Goal: Check status

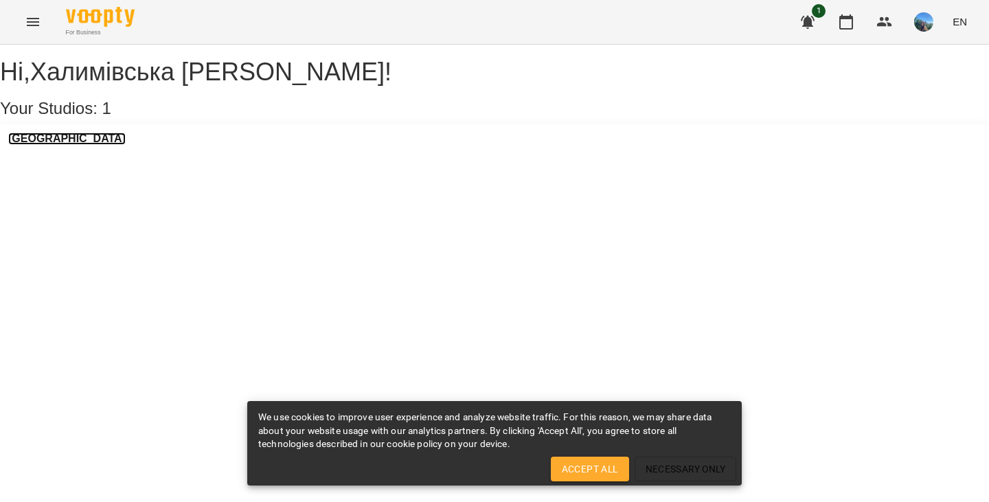
click at [64, 145] on h3 "[GEOGRAPHIC_DATA]" at bounding box center [66, 139] width 117 height 12
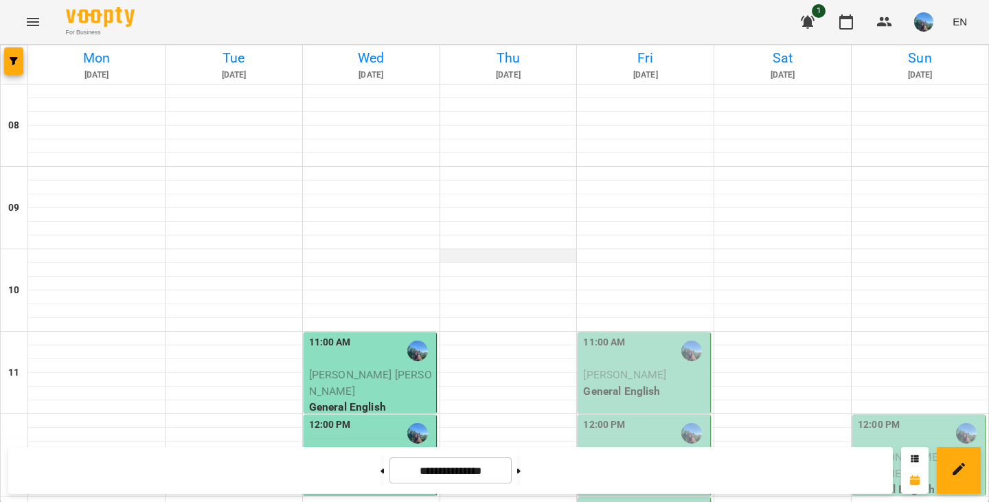
scroll to position [881, 0]
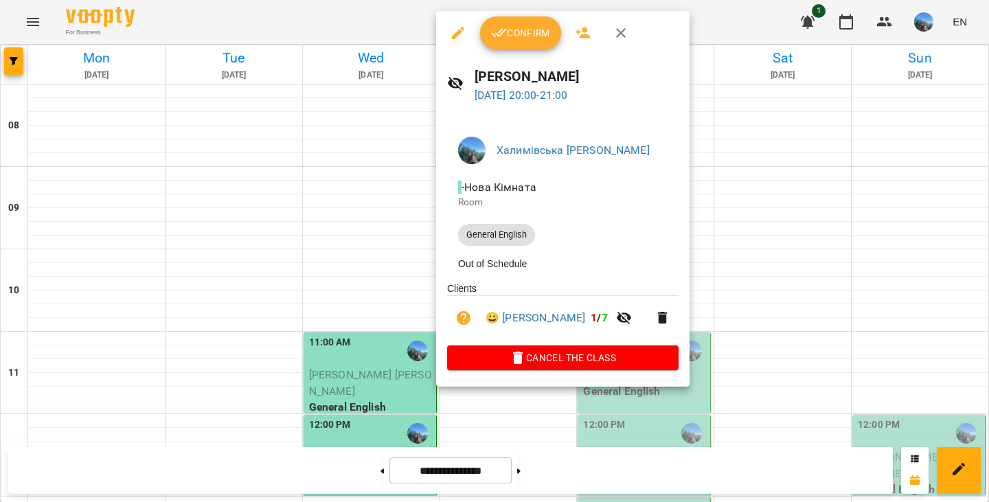
click at [522, 41] on span "Confirm" at bounding box center [520, 33] width 59 height 16
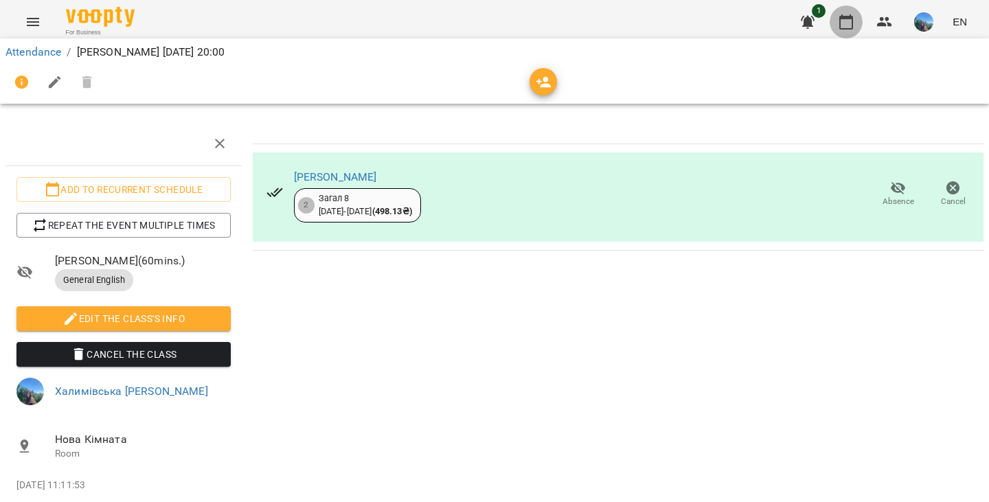
click at [858, 17] on button "button" at bounding box center [846, 21] width 33 height 33
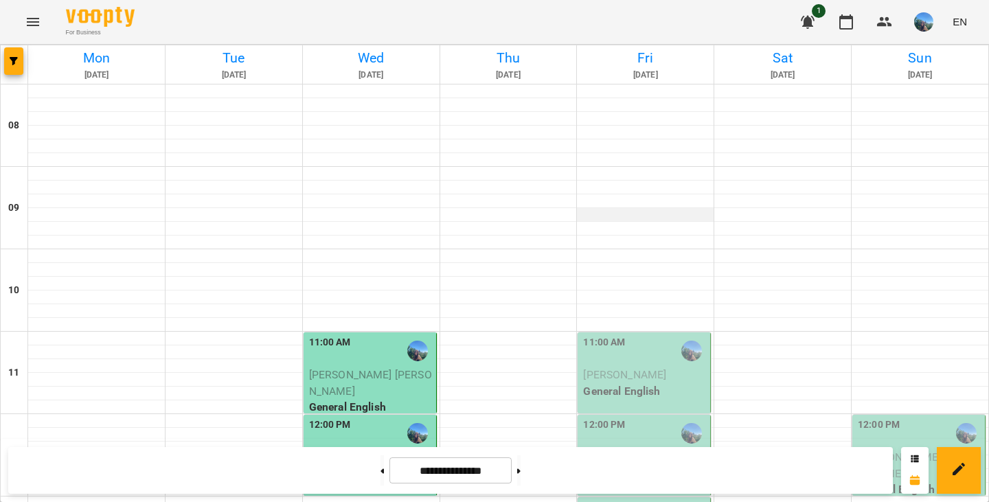
scroll to position [159, 0]
